Goal: Information Seeking & Learning: Learn about a topic

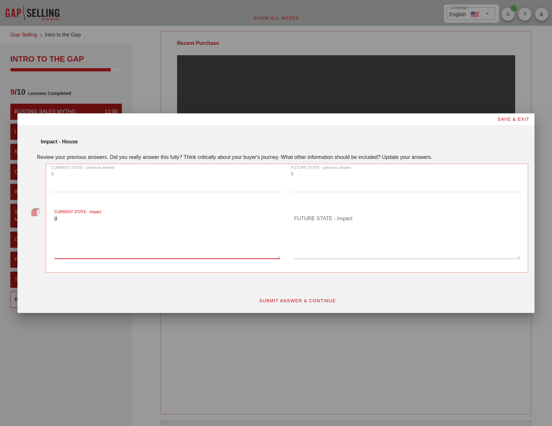
type textarea "g"
click at [327, 232] on textarea "FUTURE STATE - Impact" at bounding box center [407, 236] width 226 height 45
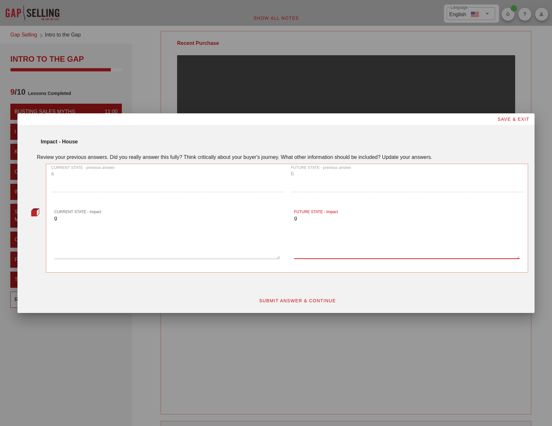
type textarea "g"
click at [296, 303] on span "SUBMIT ANSWER & CONTINUE" at bounding box center [297, 300] width 77 height 5
click at [305, 233] on textarea "FUTURE STATE - Emotional" at bounding box center [407, 236] width 226 height 45
type textarea "f"
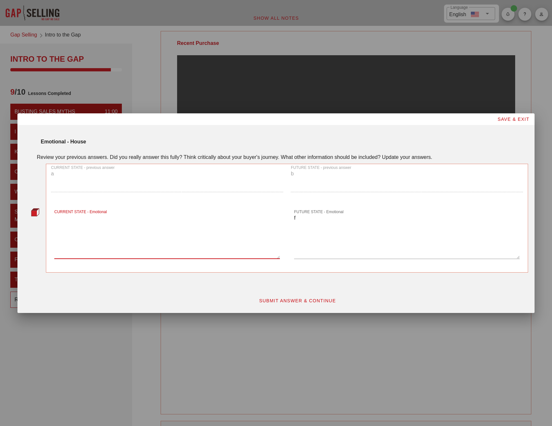
click at [116, 248] on textarea "CURRENT STATE - Emotional" at bounding box center [167, 236] width 226 height 45
type textarea "f"
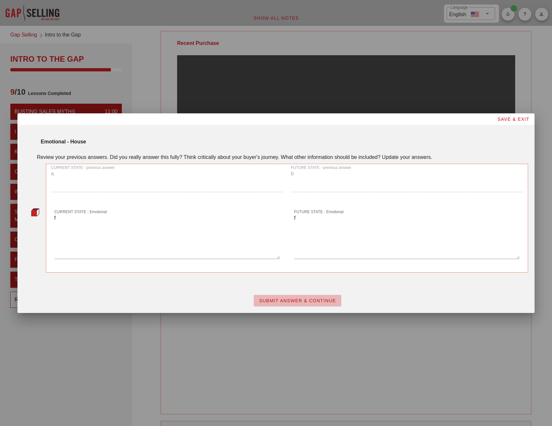
drag, startPoint x: 289, startPoint y: 303, endPoint x: 213, endPoint y: 270, distance: 83.2
click at [286, 302] on span "SUBMIT ANSWER & CONTINUE" at bounding box center [297, 300] width 77 height 5
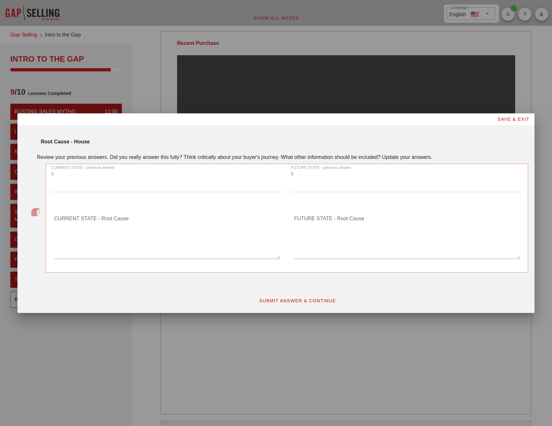
click at [114, 246] on textarea "CURRENT STATE - Root Cause" at bounding box center [167, 236] width 226 height 45
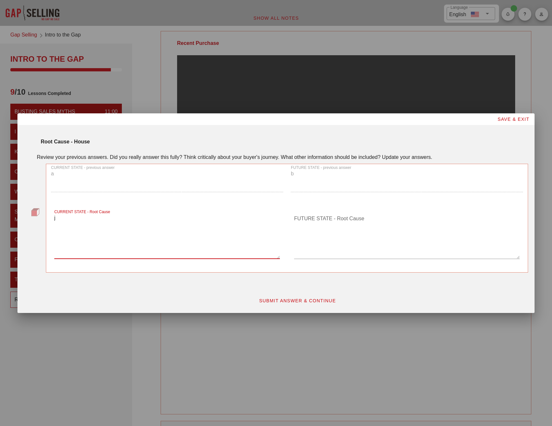
type textarea "j"
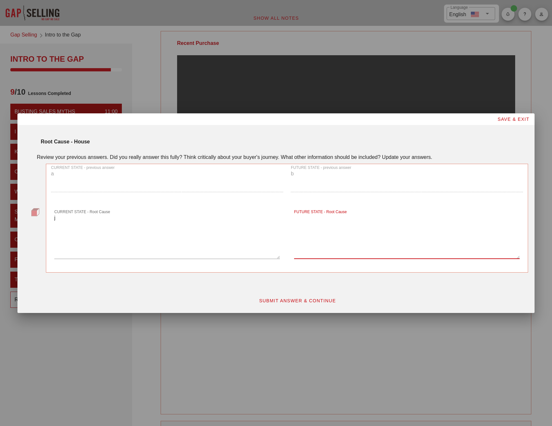
click at [303, 235] on textarea "FUTURE STATE - Root Cause" at bounding box center [407, 236] width 226 height 45
type textarea "j"
click at [288, 302] on span "SUBMIT ANSWER & CONTINUE" at bounding box center [297, 300] width 77 height 5
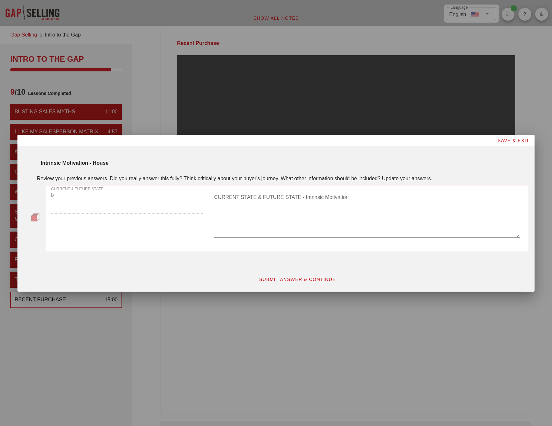
click at [296, 231] on textarea "CURRENT STATE & FUTURE STATE - Intrinsic Motivation" at bounding box center [367, 214] width 306 height 45
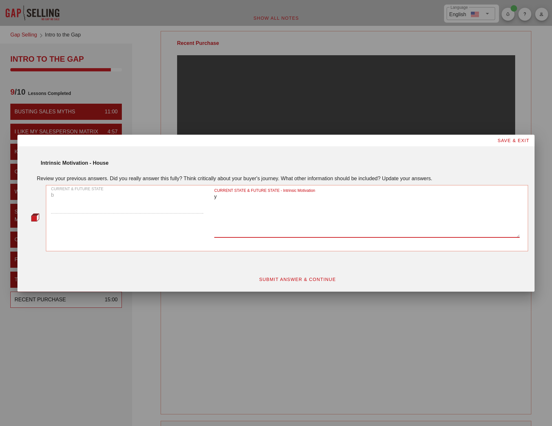
type textarea "y"
click at [298, 278] on span "SUBMIT ANSWER & CONTINUE" at bounding box center [297, 279] width 77 height 5
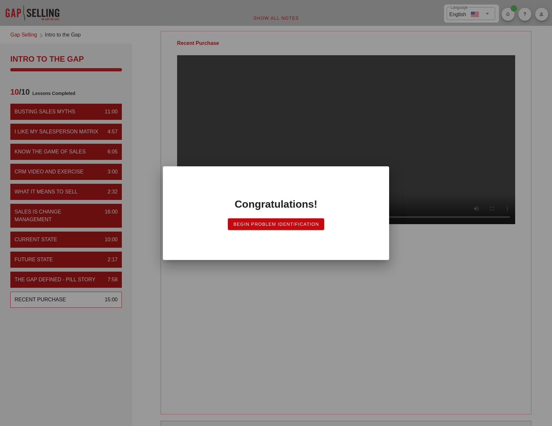
click at [285, 225] on span "Begin Problem Identification" at bounding box center [276, 224] width 86 height 5
